Goal: Information Seeking & Learning: Compare options

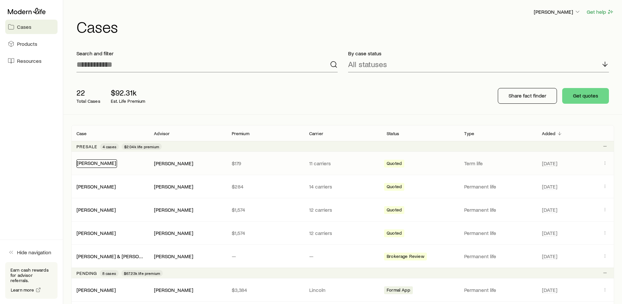
click at [106, 161] on link "[PERSON_NAME]" at bounding box center [96, 162] width 39 height 6
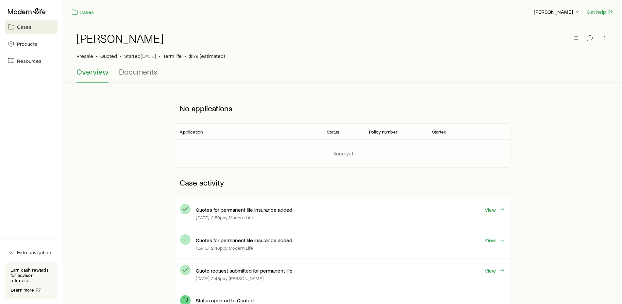
scroll to position [67, 0]
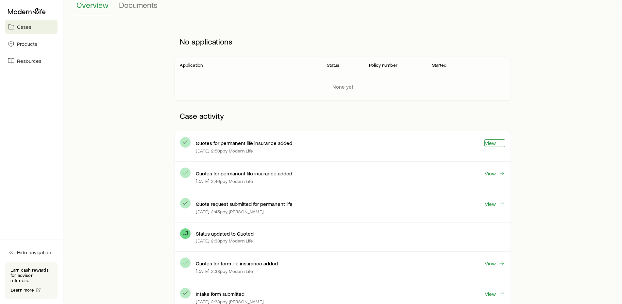
click at [492, 144] on link "View" at bounding box center [494, 143] width 21 height 8
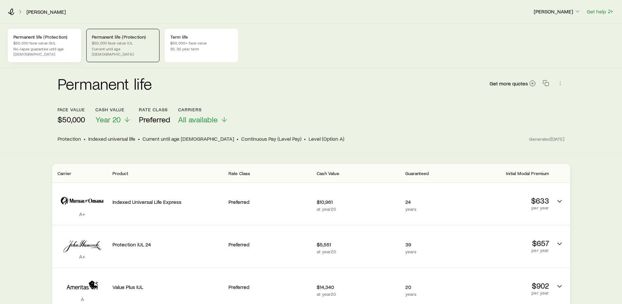
click at [42, 42] on p "$50,000 face value GUL" at bounding box center [44, 42] width 62 height 5
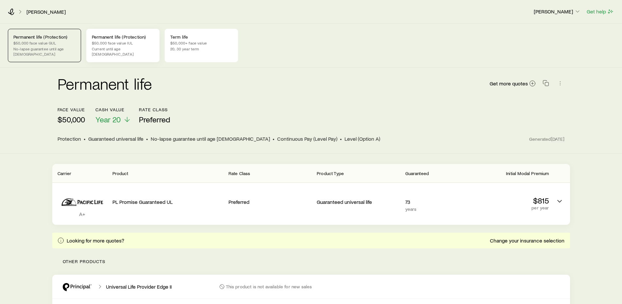
click at [116, 41] on p "$50,000 face value IUL" at bounding box center [123, 42] width 62 height 5
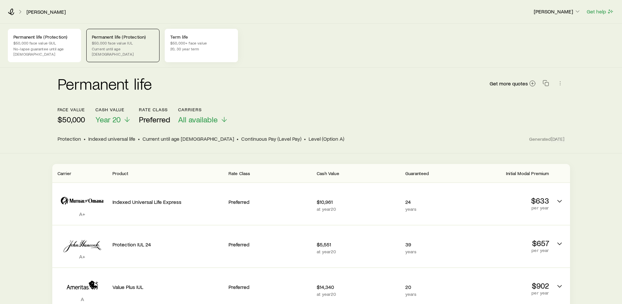
click at [202, 46] on p "20, 30 year term" at bounding box center [201, 48] width 62 height 5
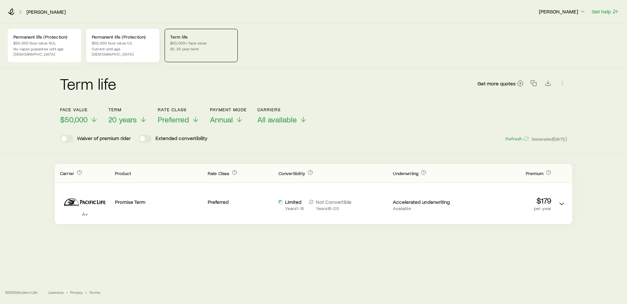
click at [113, 42] on p "$50,000 face value IUL" at bounding box center [123, 42] width 62 height 5
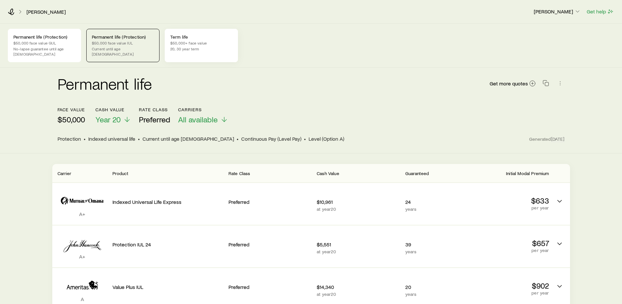
click at [185, 42] on p "$50,000+ face value" at bounding box center [201, 42] width 62 height 5
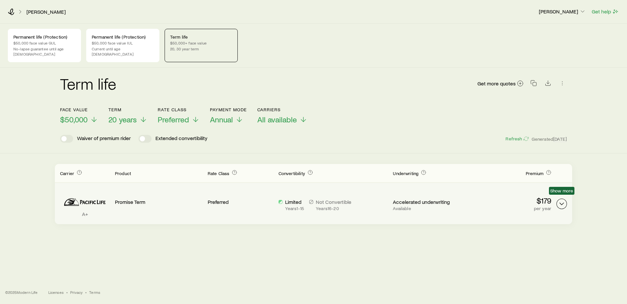
click at [560, 200] on icon "Term quotes" at bounding box center [562, 204] width 8 height 8
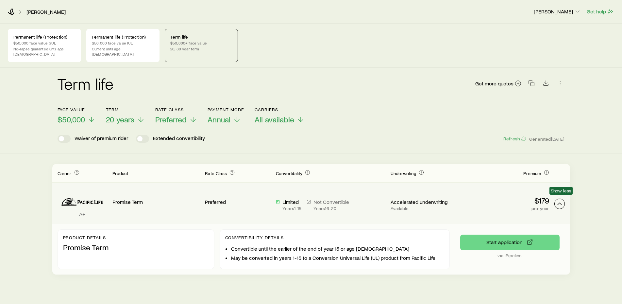
click at [560, 203] on polyline "Term quotes" at bounding box center [560, 204] width 4 height 2
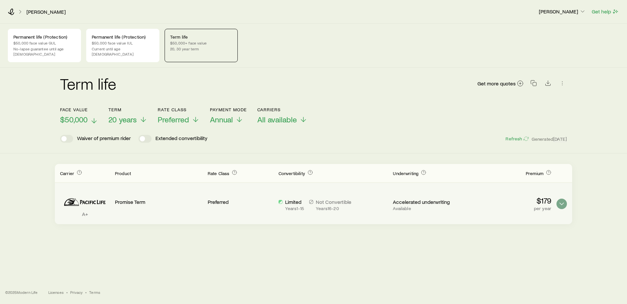
click at [93, 117] on icon at bounding box center [94, 121] width 8 height 8
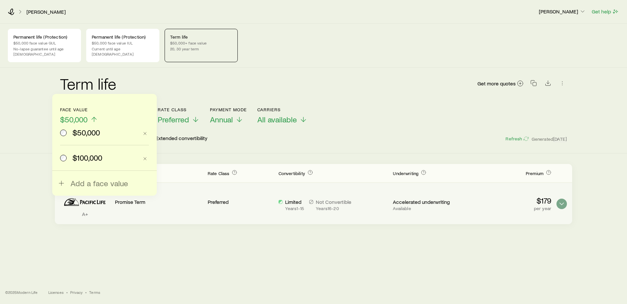
click at [80, 156] on span "$100,000" at bounding box center [88, 157] width 30 height 9
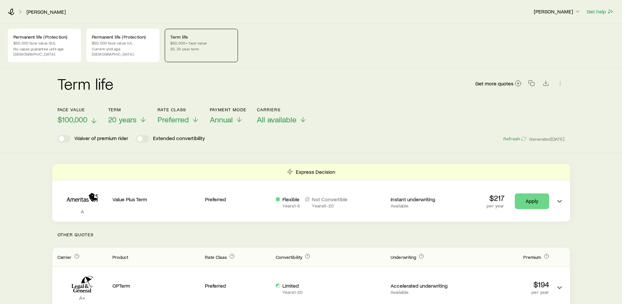
click at [410, 103] on div "Face value $100,000 Term 20 years Rate Class Preferred Payment Mode Annual Carr…" at bounding box center [311, 111] width 507 height 25
click at [141, 117] on icon at bounding box center [143, 121] width 8 height 8
